Goal: Task Accomplishment & Management: Manage account settings

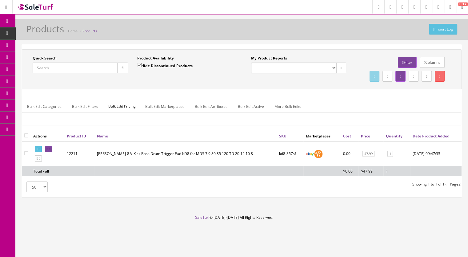
click at [62, 67] on input "Quick Search" at bounding box center [75, 67] width 85 height 11
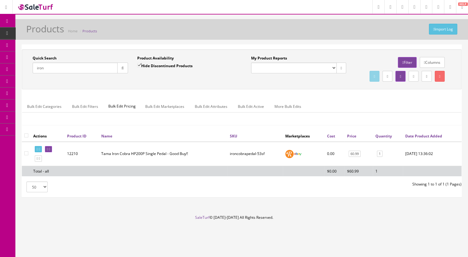
type input "iron"
click at [50, 151] on icon at bounding box center [49, 148] width 1 height 3
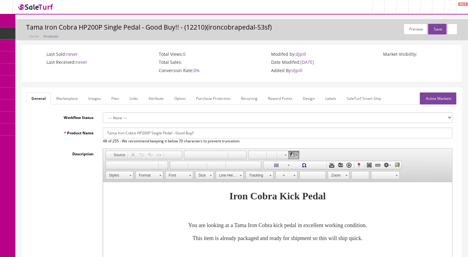
drag, startPoint x: 203, startPoint y: 134, endPoint x: 102, endPoint y: 133, distance: 101.3
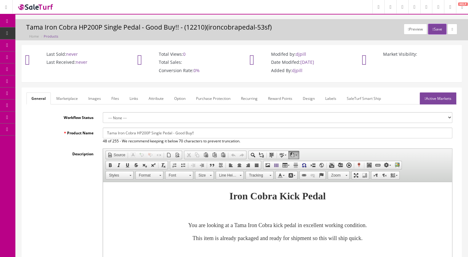
click at [102, 133] on div "Tama Iron Cobra HP200P Single Pedal - Good Buy!! 48 of 255 - We recommend keepi…" at bounding box center [277, 135] width 359 height 16
paste input "HP200P Iron Cobra Power Glide Single Bass Drum Pedal"
type input "Tama HP200P Iron Cobra Power Glide Single Bass Drum Pedal"
drag, startPoint x: 224, startPoint y: 132, endPoint x: 100, endPoint y: 134, distance: 124.4
click at [100, 134] on div "Tama HP200P Iron Cobra Power Glide Single Bass Drum Pedal 57 of 255 - We recomm…" at bounding box center [277, 135] width 359 height 16
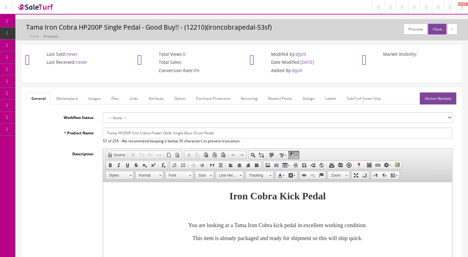
click at [70, 97] on link "Marketplace" at bounding box center [66, 98] width 31 height 12
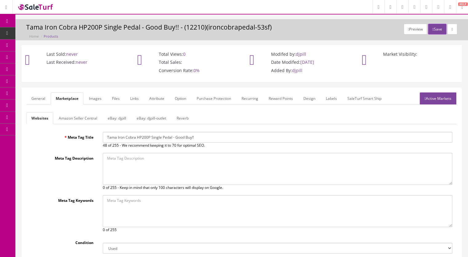
drag, startPoint x: 207, startPoint y: 136, endPoint x: 76, endPoint y: 134, distance: 131.2
click at [76, 134] on div "Meta Tag Title Tama Iron Cobra HP200P Single Pedal - Good Buy!! 48 of 255 - We …" at bounding box center [241, 140] width 431 height 16
paste input "HP200P Iron Cobra Power Glide Single Bass Drum Pedal"
type input "Tama HP200P Iron Cobra Power Glide Single Bass Drum Pedal"
click at [437, 30] on button "Save" at bounding box center [437, 29] width 18 height 11
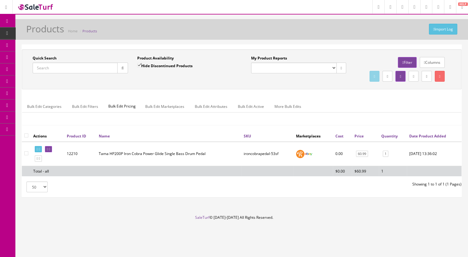
click at [57, 71] on input "Quick Search" at bounding box center [75, 67] width 85 height 11
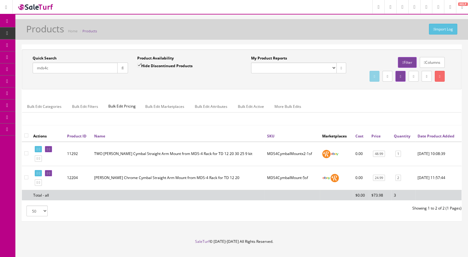
type input "mds4c"
